Goal: Task Accomplishment & Management: Manage account settings

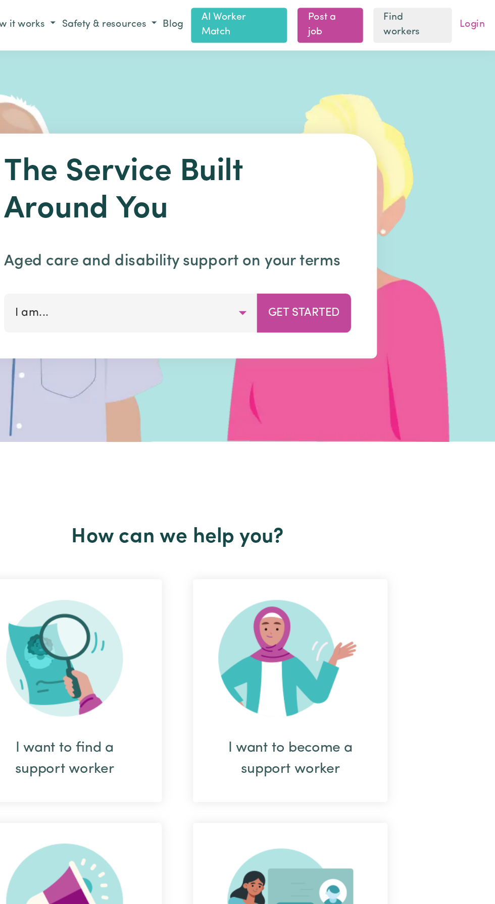
click at [487, 18] on link "Login" at bounding box center [477, 20] width 24 height 16
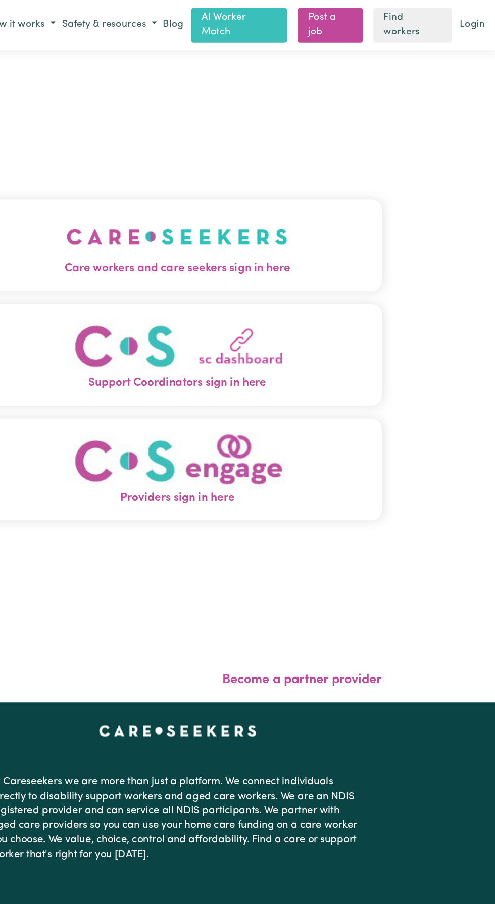
click at [243, 203] on img "Care workers and care seekers sign in here" at bounding box center [247, 184] width 172 height 37
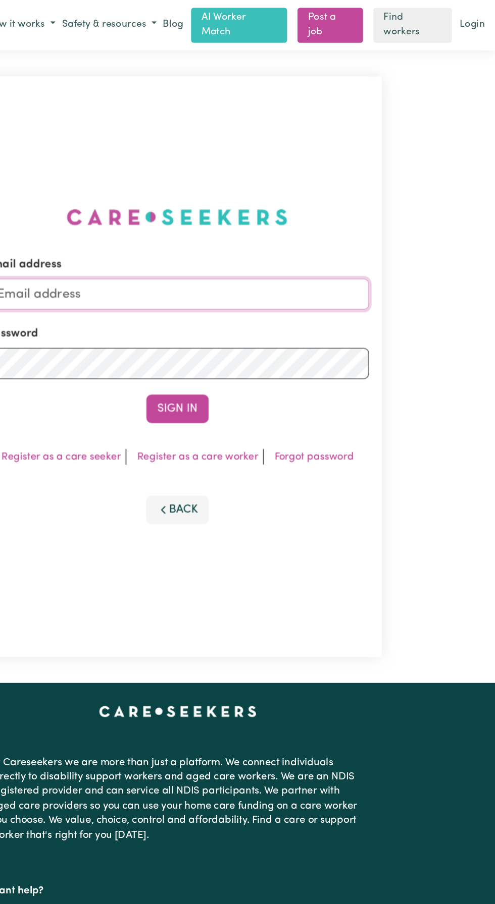
click at [228, 241] on input "Email address" at bounding box center [246, 229] width 297 height 24
type input "[EMAIL_ADDRESS][DOMAIN_NAME]"
click at [223, 307] on button "Sign In" at bounding box center [247, 318] width 48 height 22
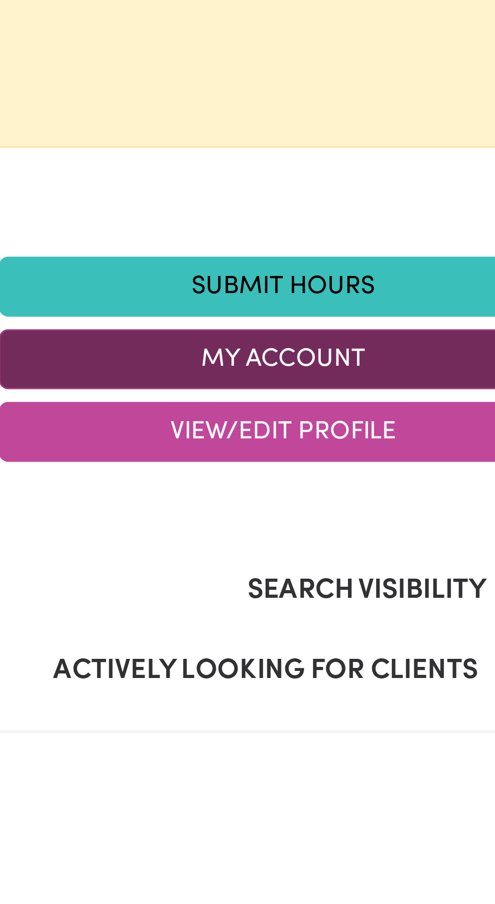
click at [354, 301] on button "My Account" at bounding box center [338, 300] width 182 height 19
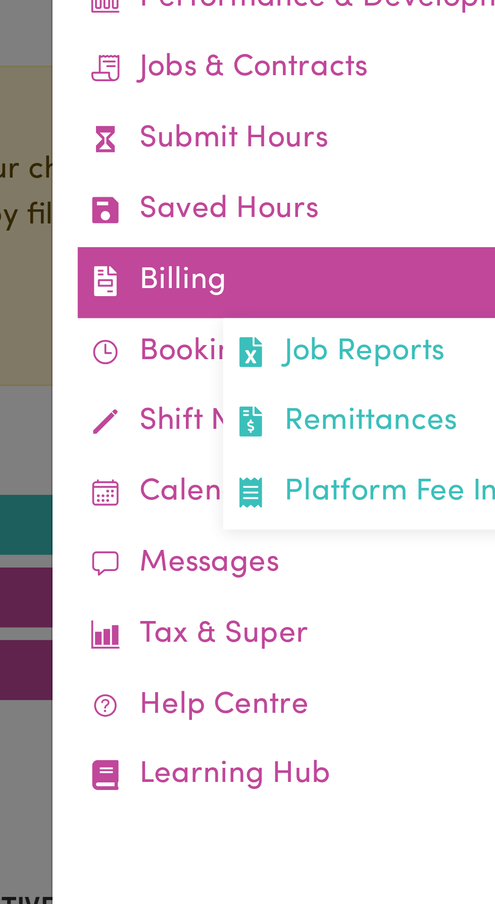
click at [341, 201] on link "Billing Job Reports Remittances Platform Fee Invoices" at bounding box center [393, 199] width 185 height 23
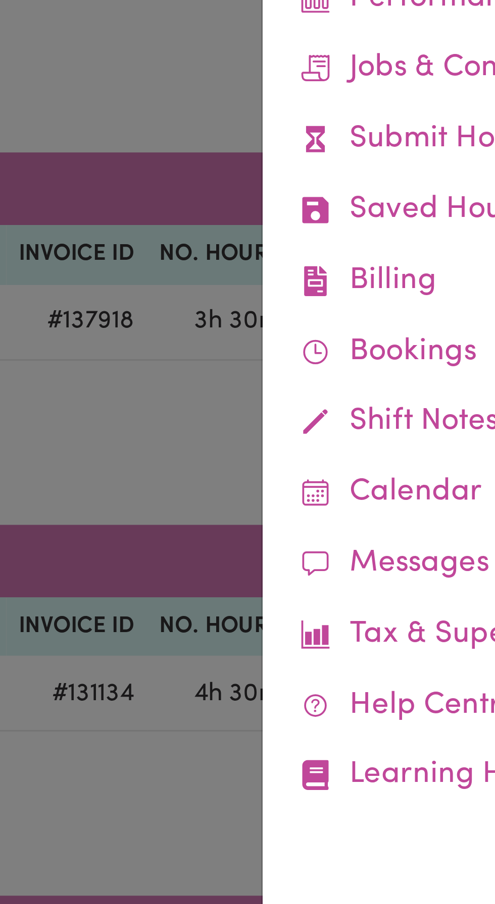
click at [260, 257] on div at bounding box center [247, 452] width 495 height 904
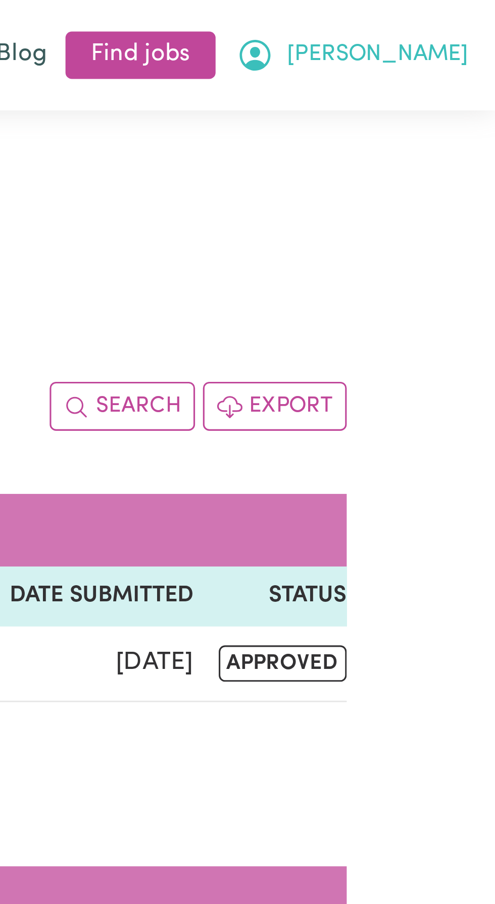
click at [479, 18] on button "[PERSON_NAME]" at bounding box center [448, 17] width 79 height 17
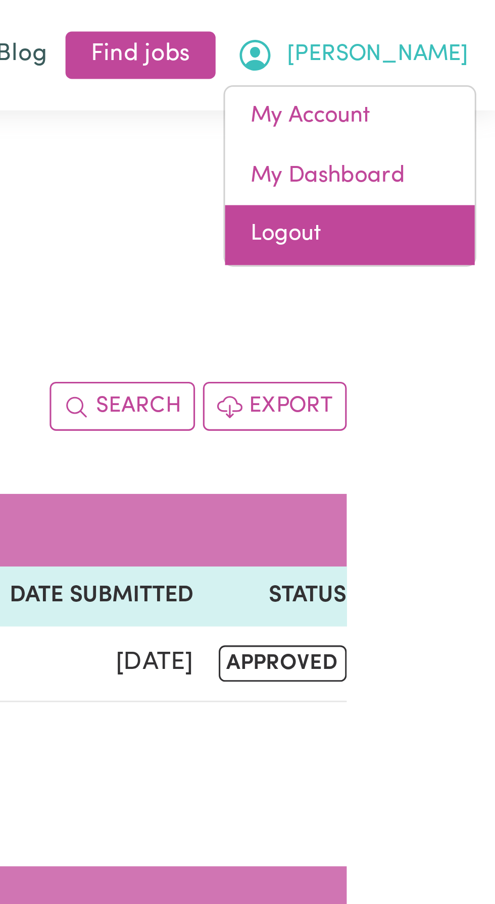
click at [430, 77] on link "Logout" at bounding box center [448, 75] width 80 height 19
